Goal: Task Accomplishment & Management: Complete application form

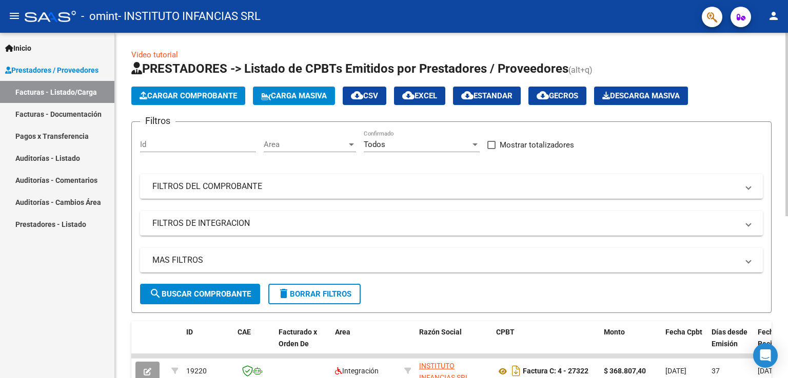
click at [191, 97] on span "Cargar Comprobante" at bounding box center [187, 95] width 97 height 9
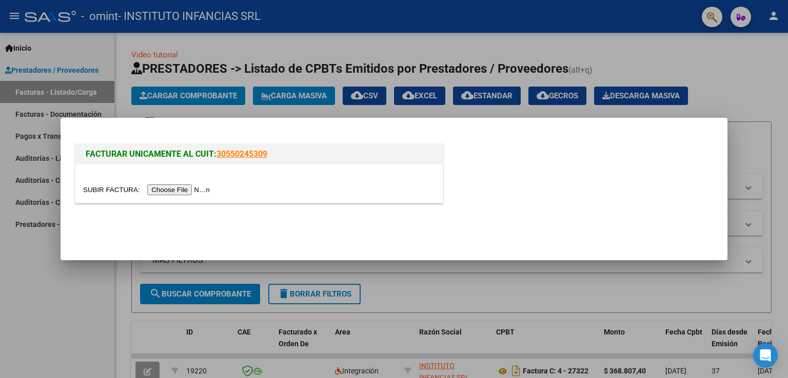
click at [190, 192] on input "file" at bounding box center [148, 190] width 130 height 11
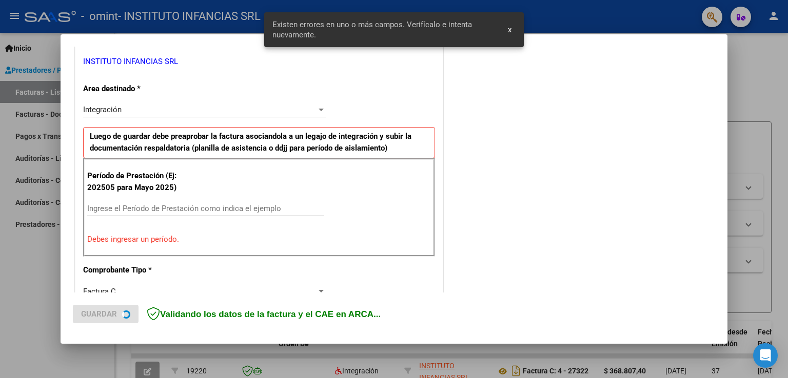
scroll to position [214, 0]
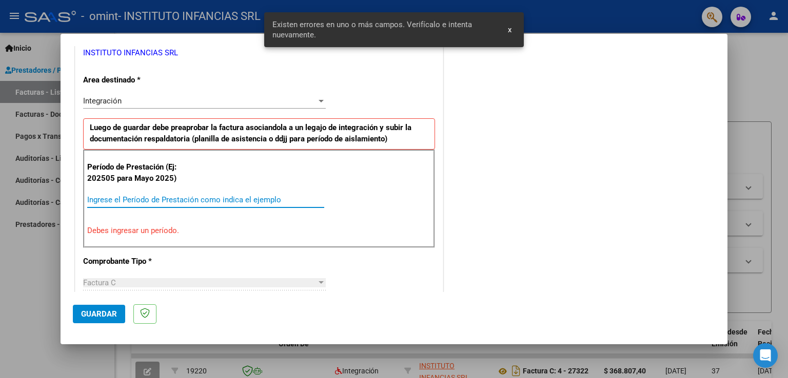
click at [106, 202] on input "Ingrese el Período de Prestación como indica el ejemplo" at bounding box center [205, 199] width 237 height 9
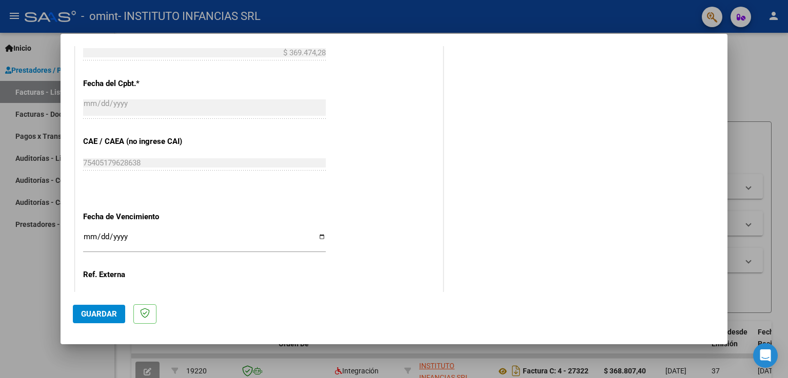
scroll to position [655, 0]
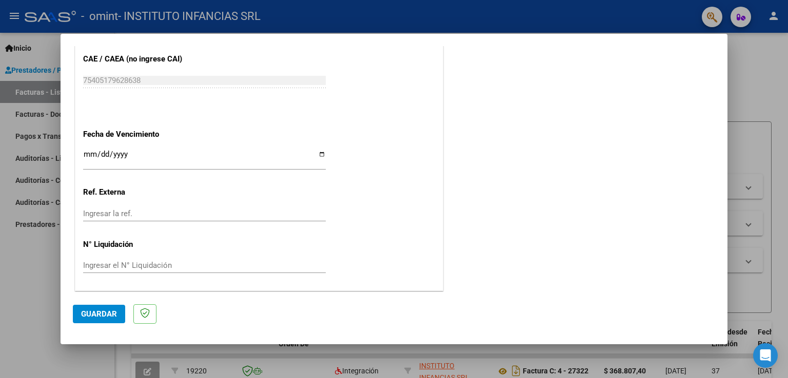
type input "202509"
click at [319, 155] on input "Ingresar la fecha" at bounding box center [204, 158] width 243 height 16
type input "[DATE]"
click at [100, 316] on span "Guardar" at bounding box center [99, 314] width 36 height 9
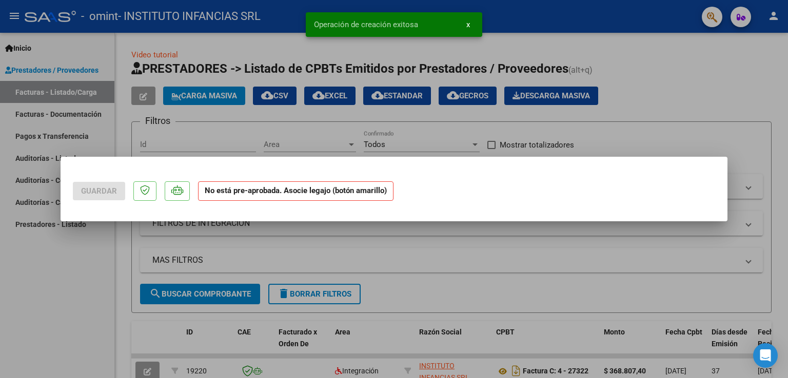
scroll to position [0, 0]
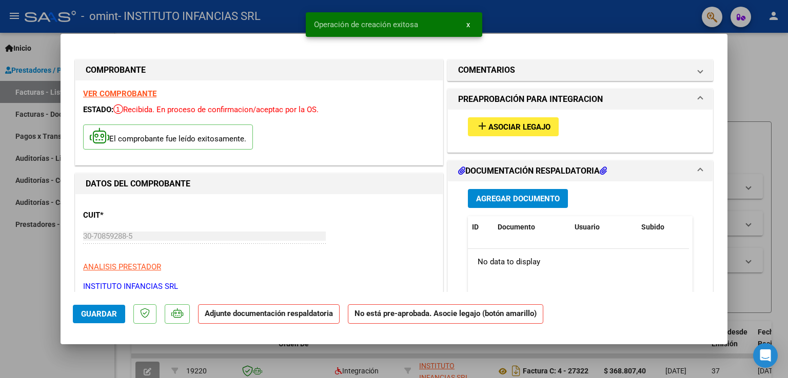
click at [512, 128] on span "Asociar Legajo" at bounding box center [519, 127] width 62 height 9
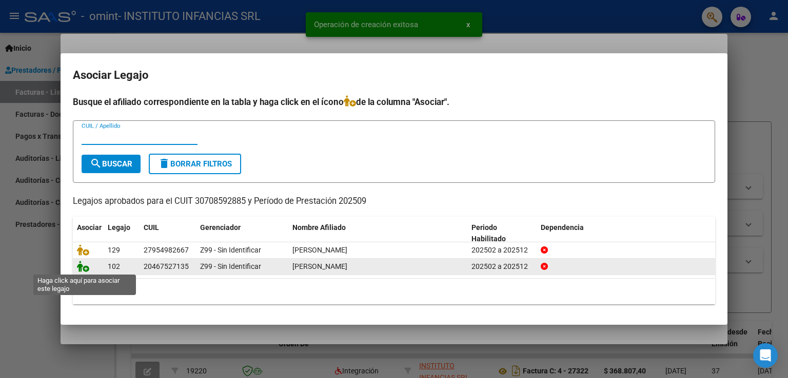
click at [86, 267] on icon at bounding box center [83, 266] width 12 height 11
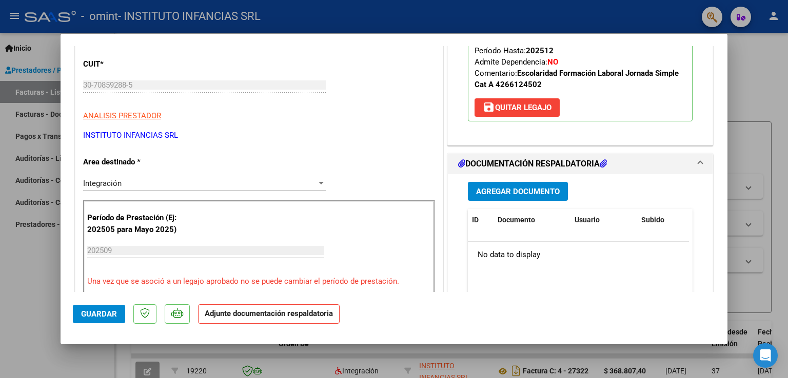
scroll to position [154, 0]
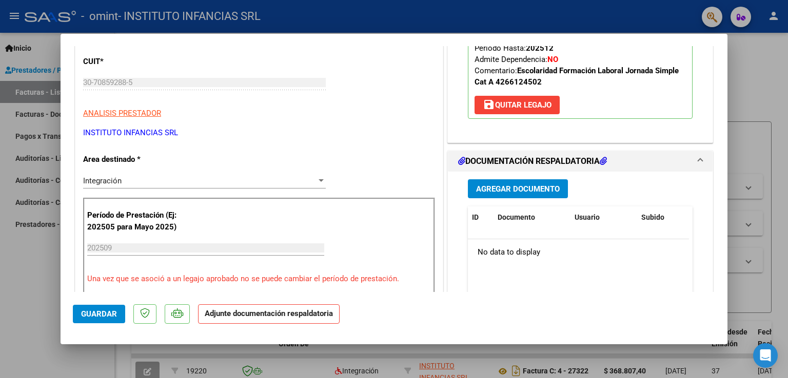
click at [506, 188] on span "Agregar Documento" at bounding box center [518, 189] width 84 height 9
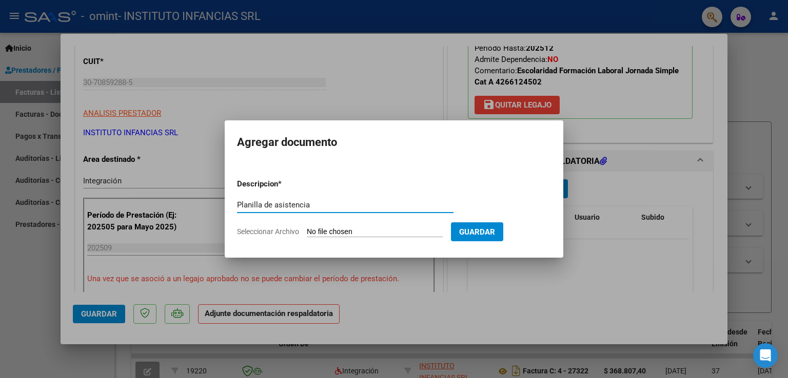
type input "Planilla de asistencia"
click at [351, 235] on input "Seleccionar Archivo" at bounding box center [375, 233] width 136 height 10
type input "C:\fakepath\[PERSON_NAME] asist sep.pdf"
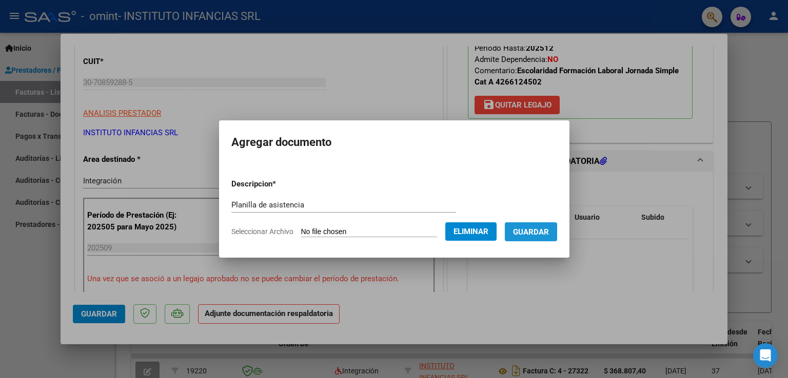
click at [549, 232] on span "Guardar" at bounding box center [531, 232] width 36 height 9
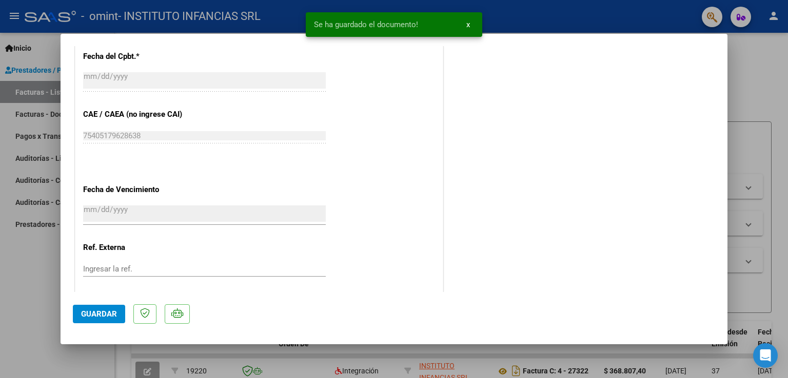
scroll to position [671, 0]
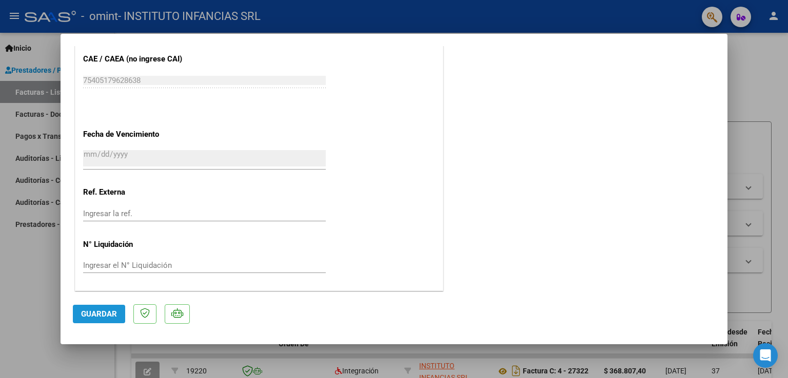
click at [88, 311] on span "Guardar" at bounding box center [99, 314] width 36 height 9
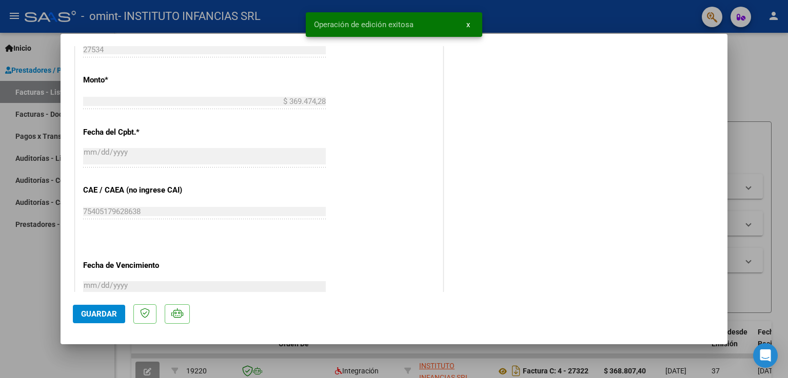
scroll to position [414, 0]
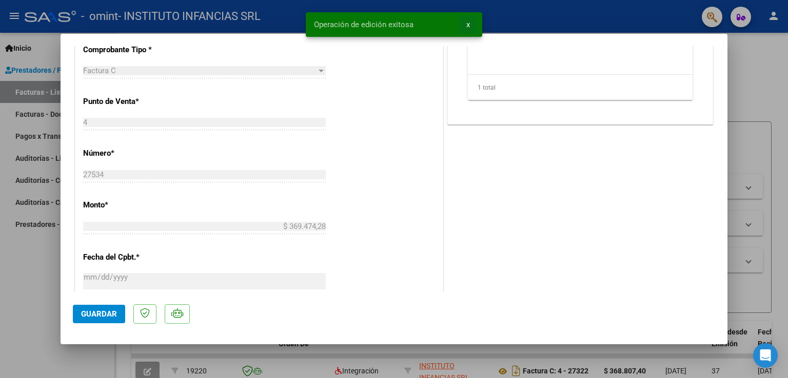
click at [467, 23] on span "x" at bounding box center [468, 24] width 4 height 9
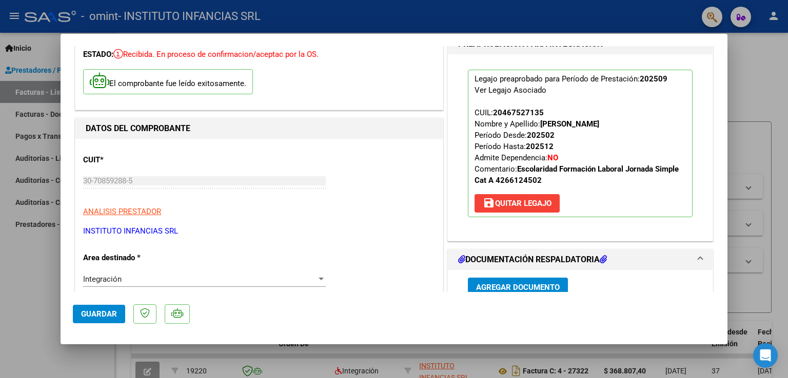
scroll to position [0, 0]
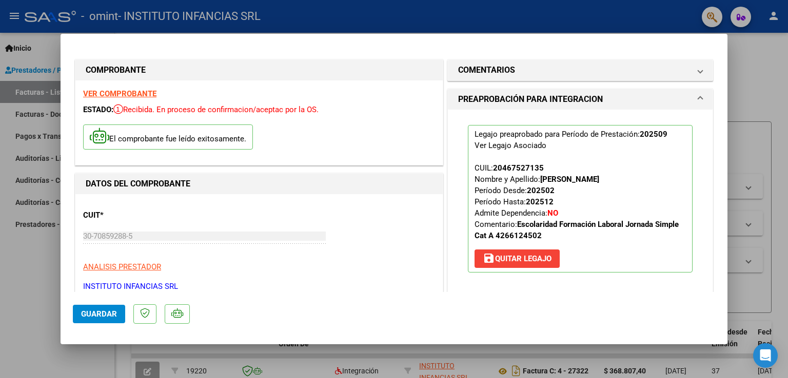
click at [770, 101] on div at bounding box center [394, 189] width 788 height 378
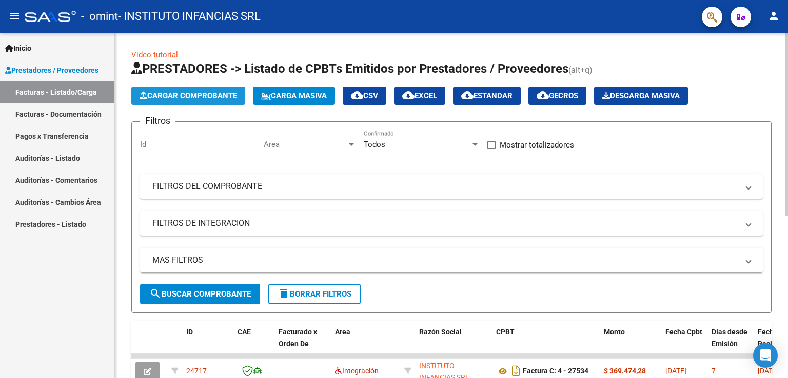
click at [176, 95] on span "Cargar Comprobante" at bounding box center [187, 95] width 97 height 9
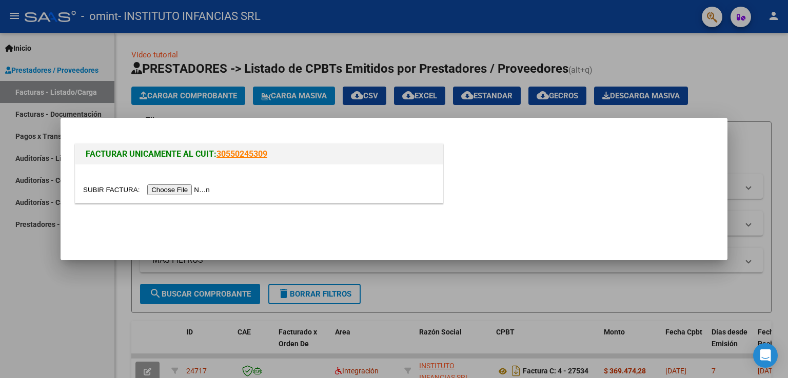
click at [182, 188] on input "file" at bounding box center [148, 190] width 130 height 11
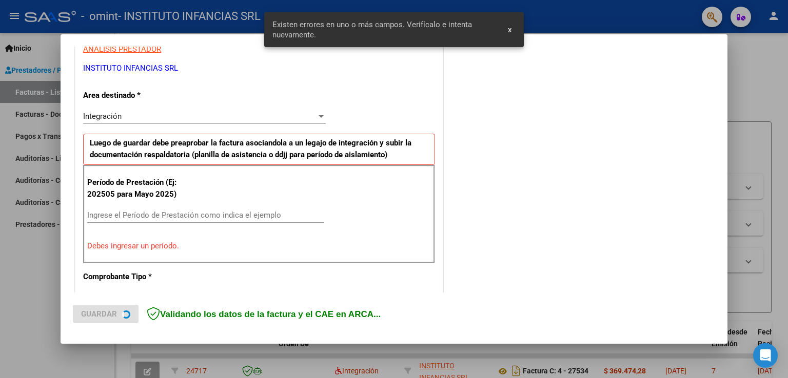
scroll to position [214, 0]
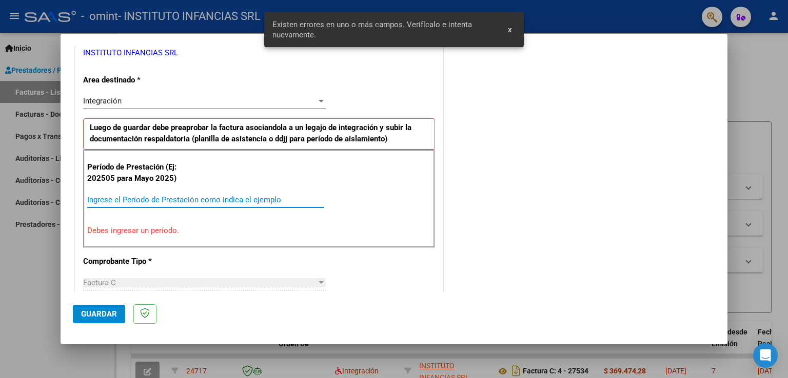
click at [95, 197] on input "Ingrese el Período de Prestación como indica el ejemplo" at bounding box center [205, 199] width 237 height 9
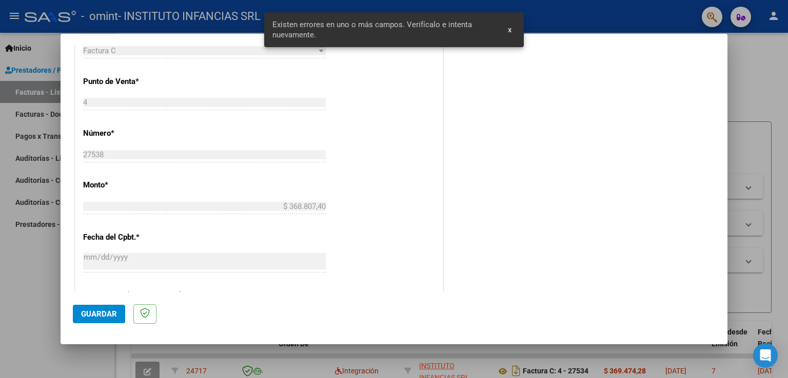
scroll to position [655, 0]
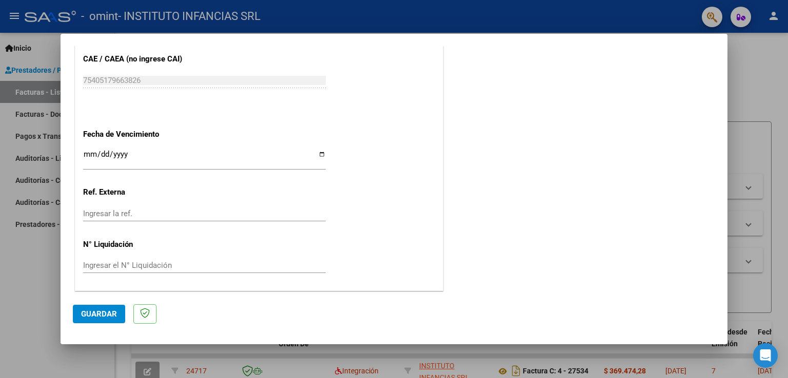
type input "202509"
click at [316, 155] on input "Ingresar la fecha" at bounding box center [204, 158] width 243 height 16
type input "[DATE]"
click at [102, 310] on span "Guardar" at bounding box center [99, 314] width 36 height 9
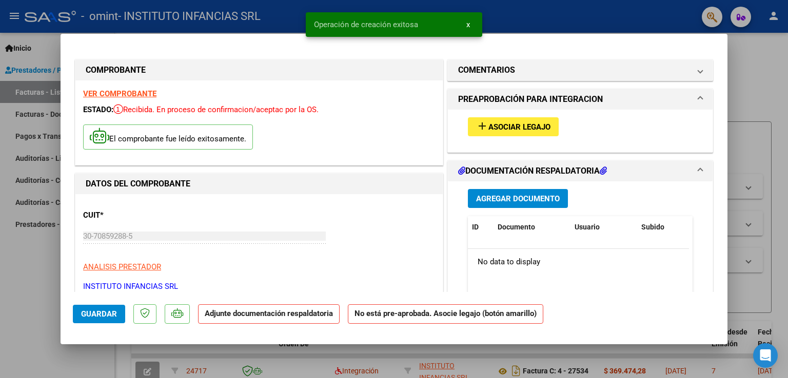
click at [500, 124] on span "Asociar Legajo" at bounding box center [519, 127] width 62 height 9
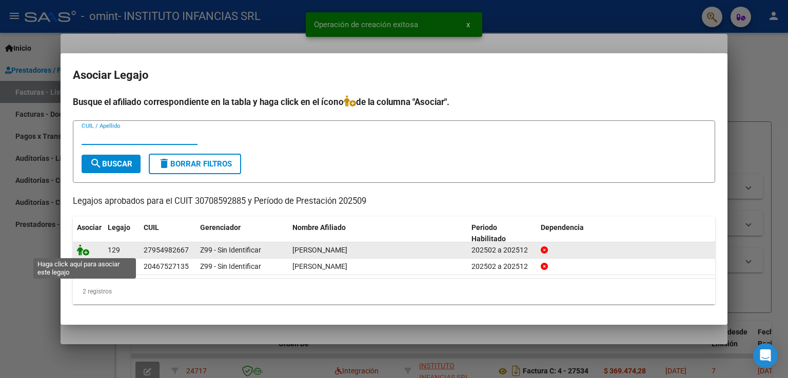
click at [83, 249] on icon at bounding box center [83, 250] width 12 height 11
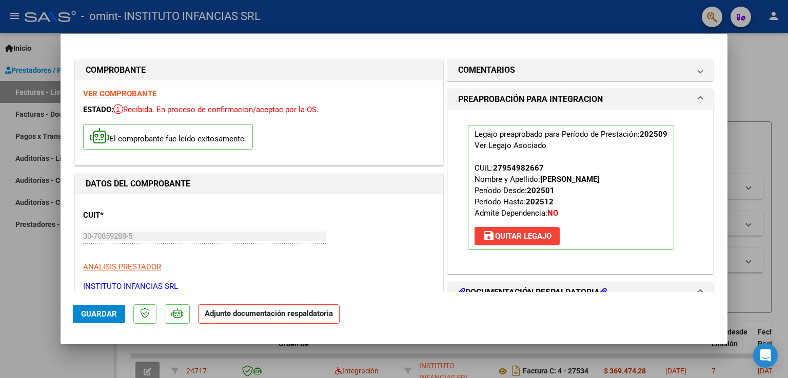
scroll to position [154, 0]
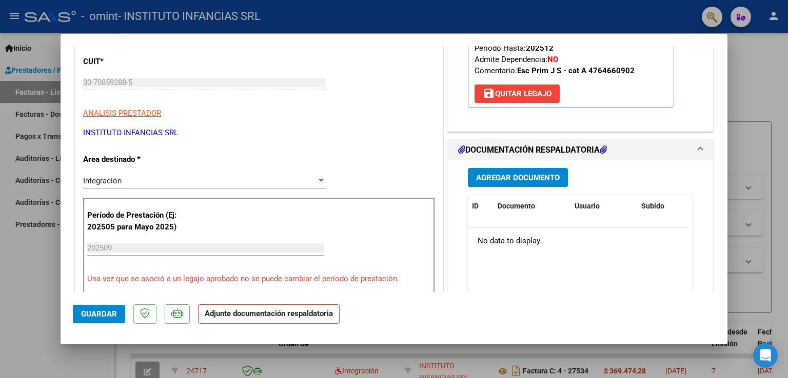
click at [521, 177] on span "Agregar Documento" at bounding box center [518, 177] width 84 height 9
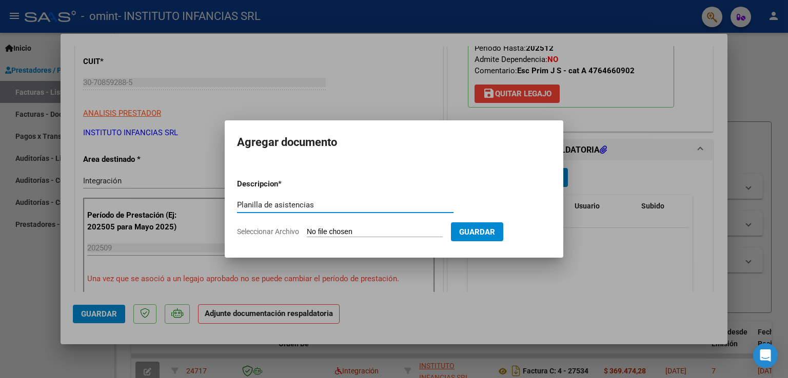
type input "Planilla de asistencias"
click at [354, 232] on input "Seleccionar Archivo" at bounding box center [375, 233] width 136 height 10
type input "C:\fakepath\[PERSON_NAME] asist sep_0001.pdf"
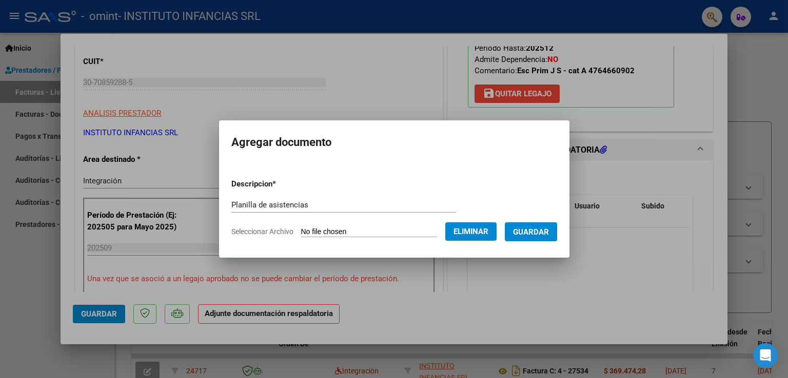
click at [546, 234] on span "Guardar" at bounding box center [531, 232] width 36 height 9
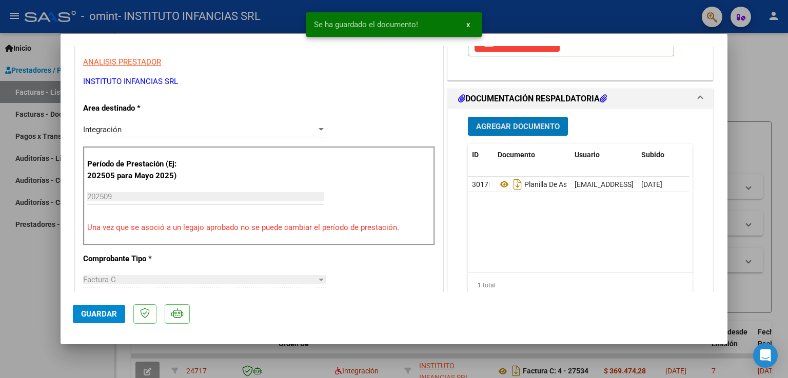
scroll to position [0, 0]
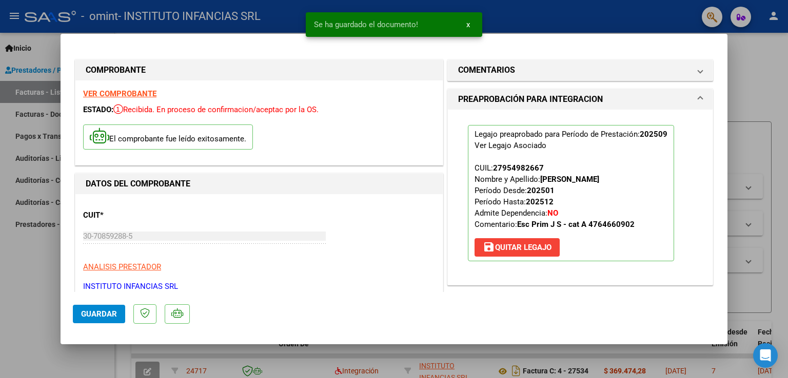
click at [746, 121] on div at bounding box center [394, 189] width 788 height 378
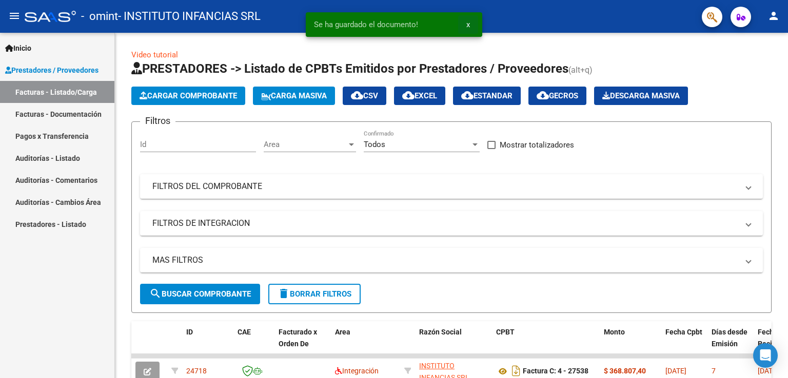
click at [466, 27] on span "x" at bounding box center [468, 24] width 4 height 9
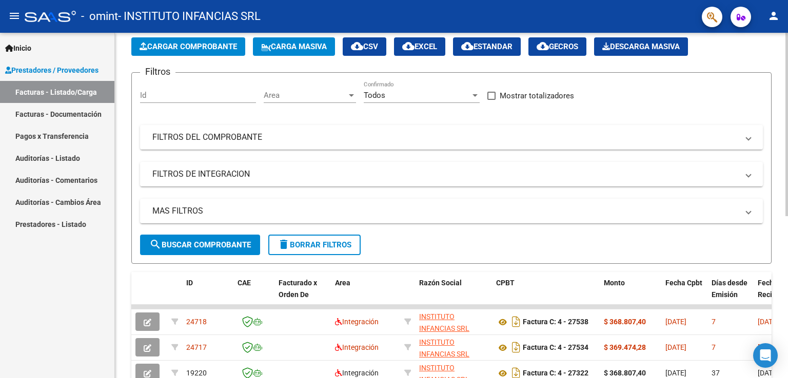
scroll to position [103, 0]
